Goal: Information Seeking & Learning: Learn about a topic

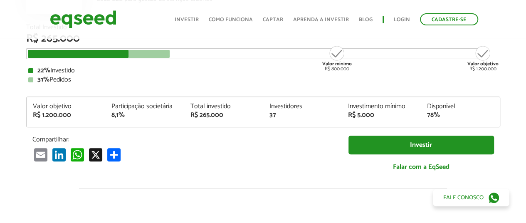
scroll to position [114, 0]
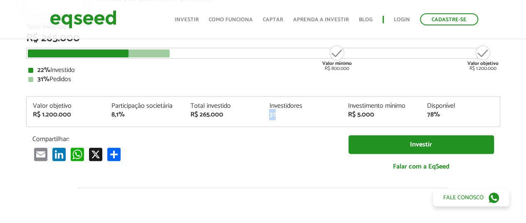
drag, startPoint x: 276, startPoint y: 116, endPoint x: 270, endPoint y: 115, distance: 5.9
click at [270, 115] on div "37" at bounding box center [302, 114] width 67 height 7
click at [296, 114] on div "37" at bounding box center [302, 114] width 67 height 7
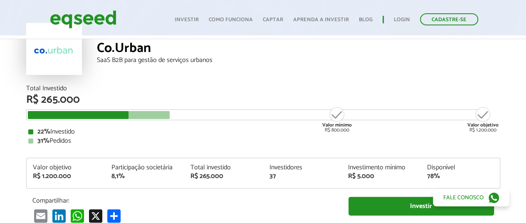
scroll to position [0, 0]
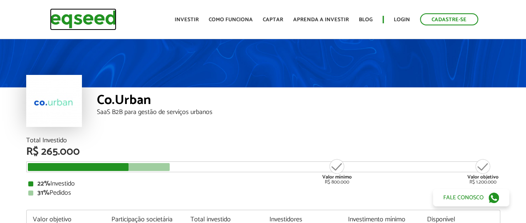
click at [91, 22] on img at bounding box center [83, 19] width 67 height 22
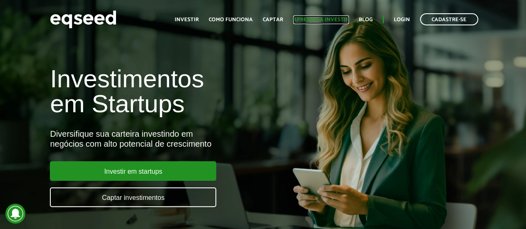
click at [316, 21] on link "Aprenda a investir" at bounding box center [321, 19] width 56 height 5
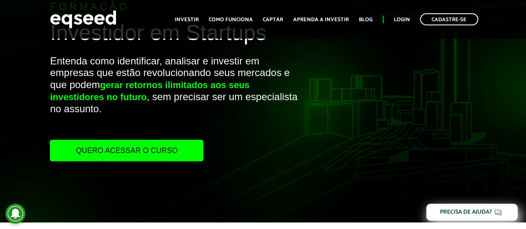
scroll to position [59, 0]
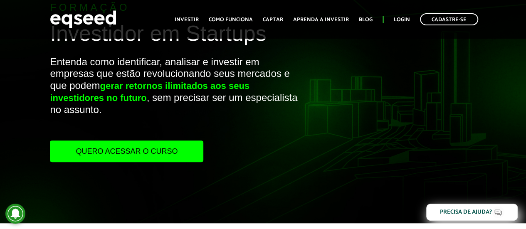
click at [170, 143] on link "Quero acessar o curso" at bounding box center [126, 152] width 153 height 22
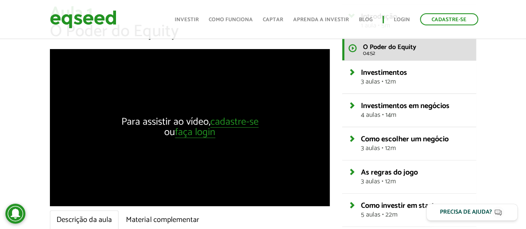
scroll to position [54, 0]
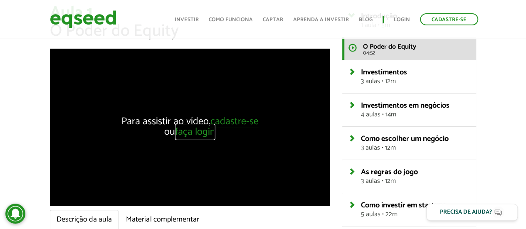
click at [188, 132] on link "faça login" at bounding box center [195, 132] width 40 height 10
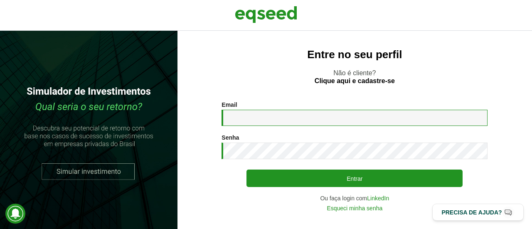
click at [274, 114] on input "Email *" at bounding box center [355, 118] width 266 height 16
type input "**********"
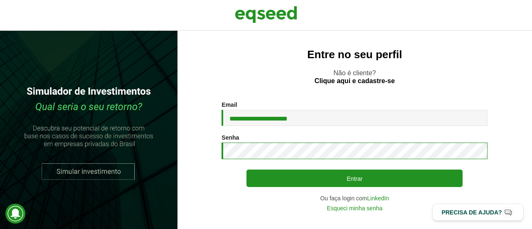
click at [247, 170] on button "Entrar" at bounding box center [355, 178] width 216 height 17
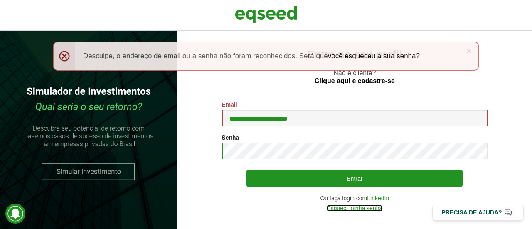
click at [336, 211] on link "Esqueci minha senha" at bounding box center [355, 208] width 56 height 6
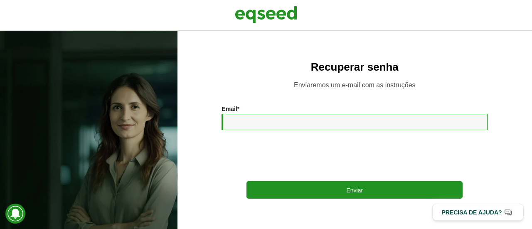
click at [289, 124] on input "Email *" at bounding box center [355, 122] width 266 height 16
type input "**********"
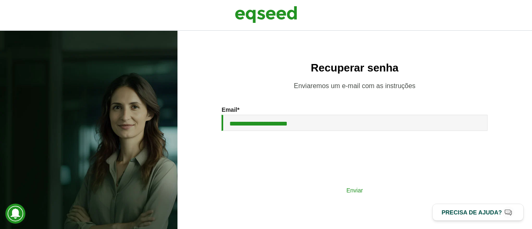
click at [307, 192] on button "Enviar" at bounding box center [355, 190] width 216 height 16
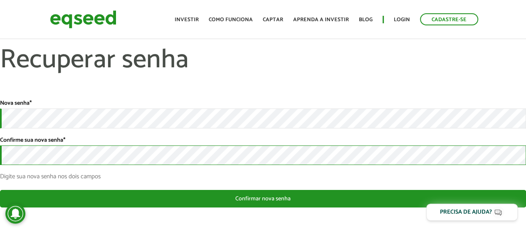
click at [0, 190] on button "Confirmar nova senha" at bounding box center [263, 198] width 526 height 17
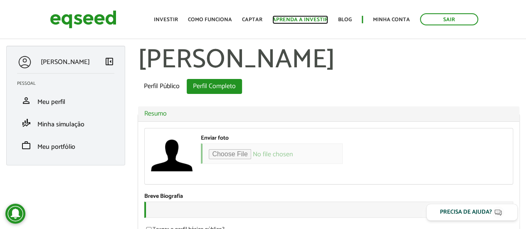
click at [309, 18] on link "Aprenda a investir" at bounding box center [300, 19] width 56 height 5
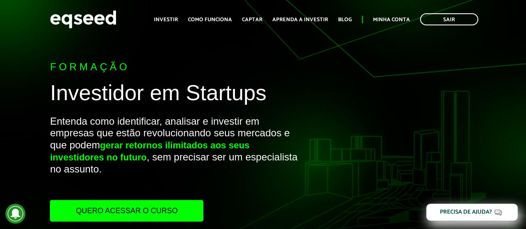
click at [170, 203] on link "Quero acessar o curso" at bounding box center [126, 211] width 153 height 22
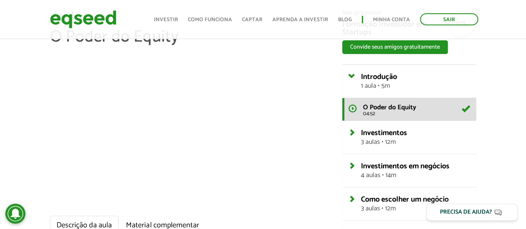
scroll to position [64, 0]
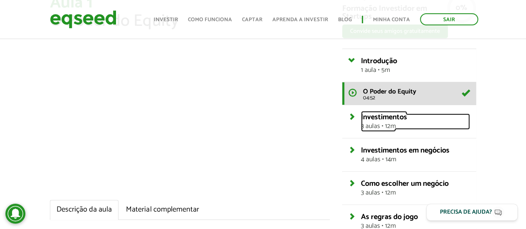
click at [364, 119] on span "Investimentos" at bounding box center [384, 117] width 46 height 12
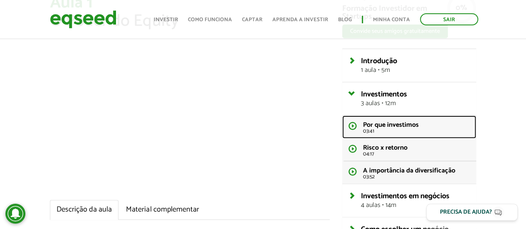
click at [371, 128] on span "03:41" at bounding box center [416, 130] width 106 height 5
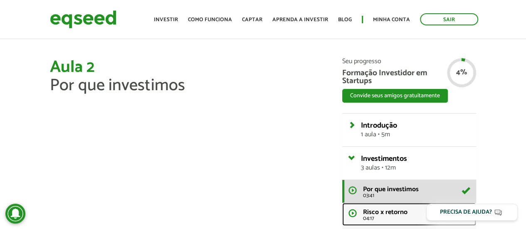
click at [378, 213] on span "Risco x retorno" at bounding box center [385, 212] width 44 height 11
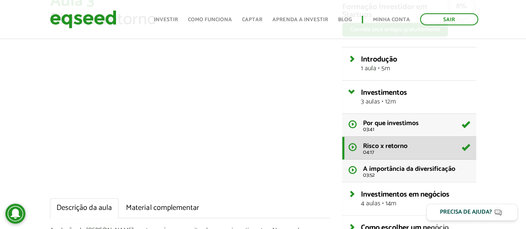
scroll to position [67, 0]
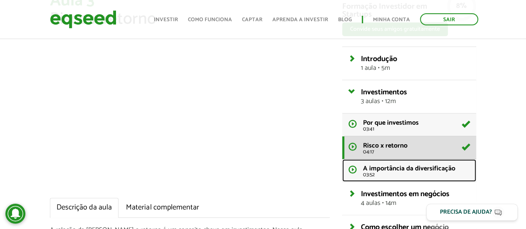
click at [421, 160] on link "A importância da diversificação 03:52" at bounding box center [408, 170] width 133 height 22
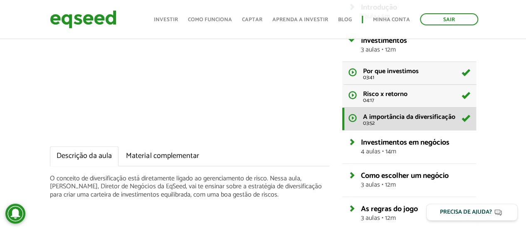
scroll to position [133, 0]
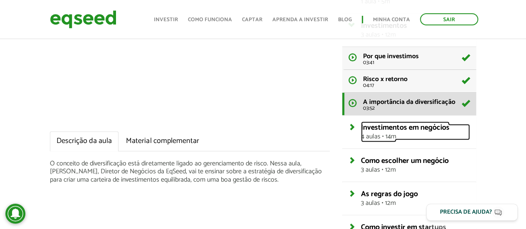
click at [438, 134] on span "4 aulas • 14m" at bounding box center [415, 136] width 109 height 7
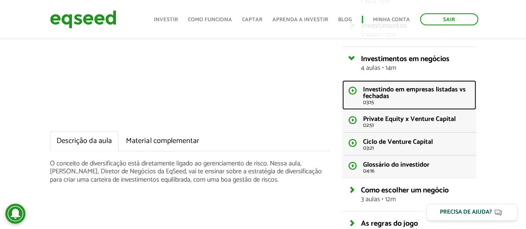
click at [447, 92] on span "Investindo em empresas listadas vs fechadas" at bounding box center [414, 93] width 103 height 18
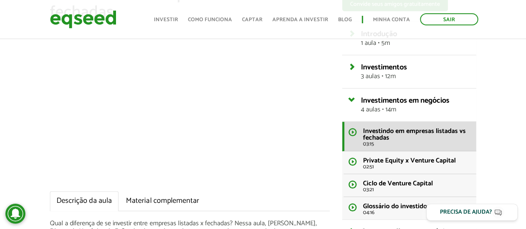
scroll to position [92, 0]
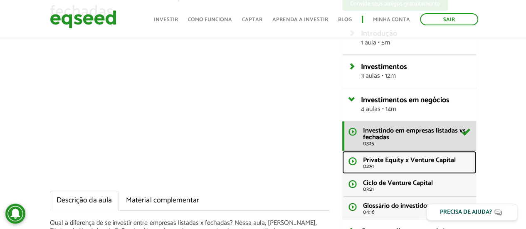
click at [404, 161] on span "Private Equity x Venture Capital" at bounding box center [409, 160] width 93 height 11
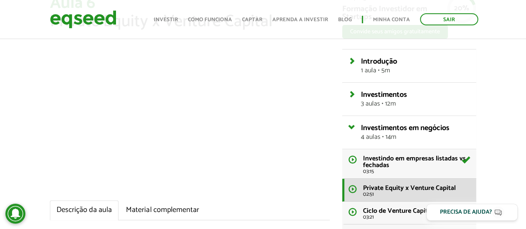
scroll to position [61, 0]
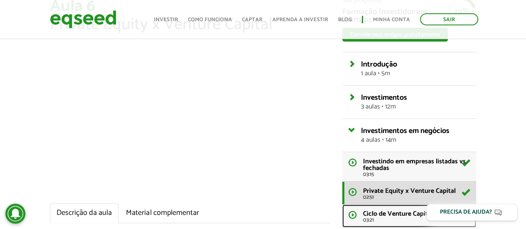
click at [378, 210] on span "Ciclo de Venture Capital" at bounding box center [398, 213] width 70 height 11
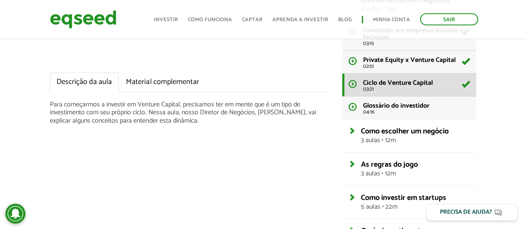
scroll to position [193, 0]
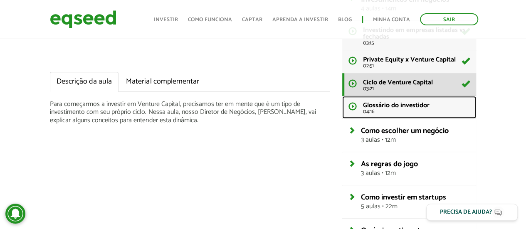
click at [430, 105] on li "Glossário do investidor 04:16" at bounding box center [416, 108] width 106 height 12
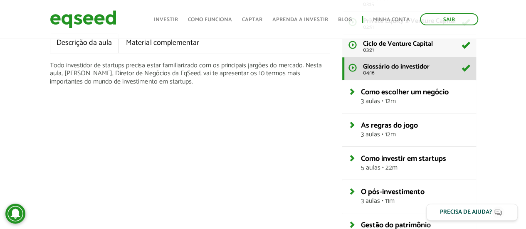
scroll to position [184, 0]
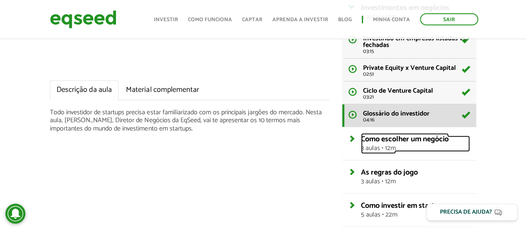
click at [396, 141] on span "Como escolher um negócio" at bounding box center [405, 139] width 88 height 12
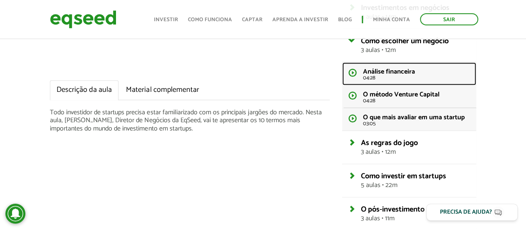
click at [388, 68] on span "Análise financeira" at bounding box center [389, 71] width 52 height 11
